Goal: Navigation & Orientation: Find specific page/section

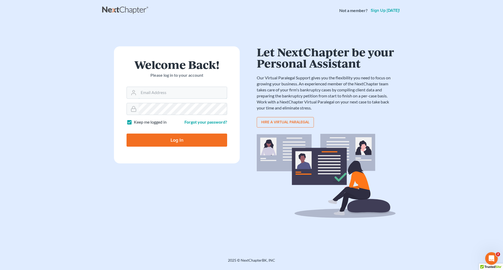
type input "[PERSON_NAME][EMAIL_ADDRESS][DOMAIN_NAME]"
click at [163, 141] on input "Log In" at bounding box center [177, 140] width 101 height 13
type input "Thinking..."
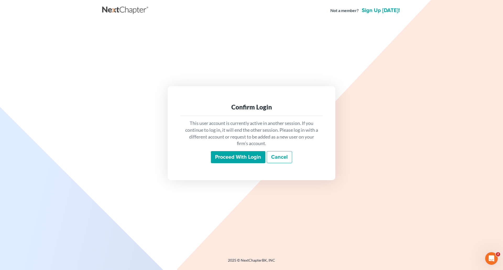
click at [229, 159] on input "Proceed with login" at bounding box center [238, 157] width 54 height 12
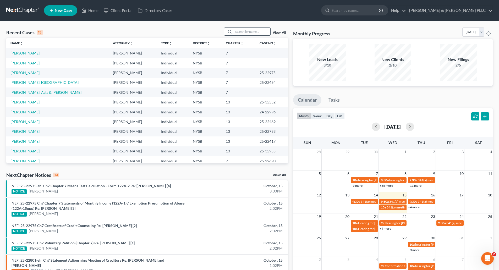
click at [241, 32] on input "search" at bounding box center [252, 32] width 37 height 8
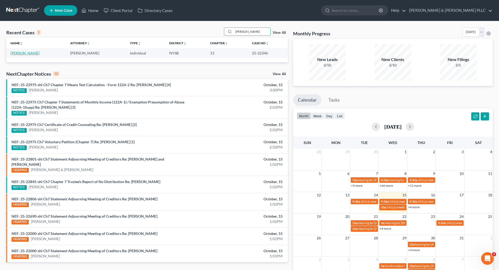
type input "watkins"
click at [31, 53] on link "Watkins, Russell" at bounding box center [24, 53] width 29 height 4
